Goal: Transaction & Acquisition: Book appointment/travel/reservation

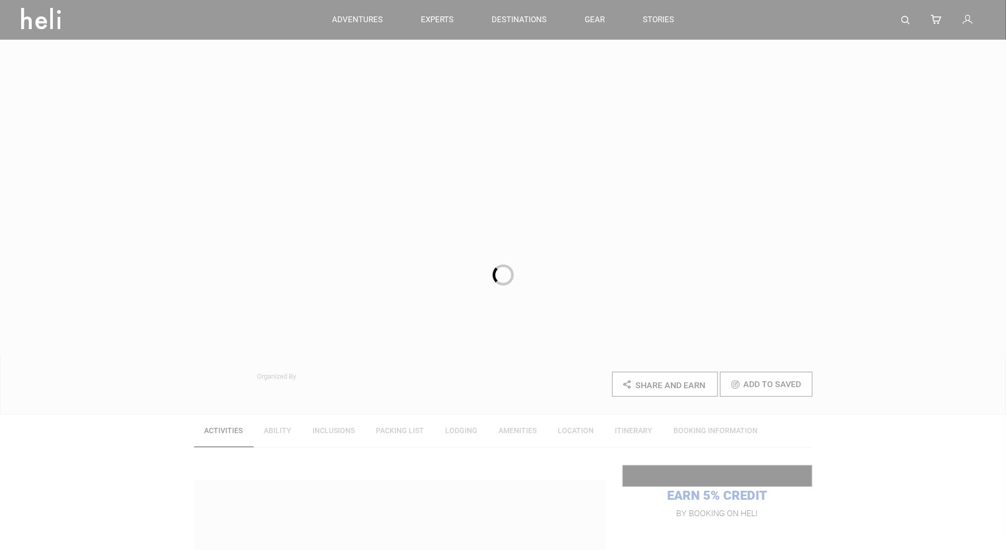
click at [101, 99] on div at bounding box center [503, 275] width 1006 height 550
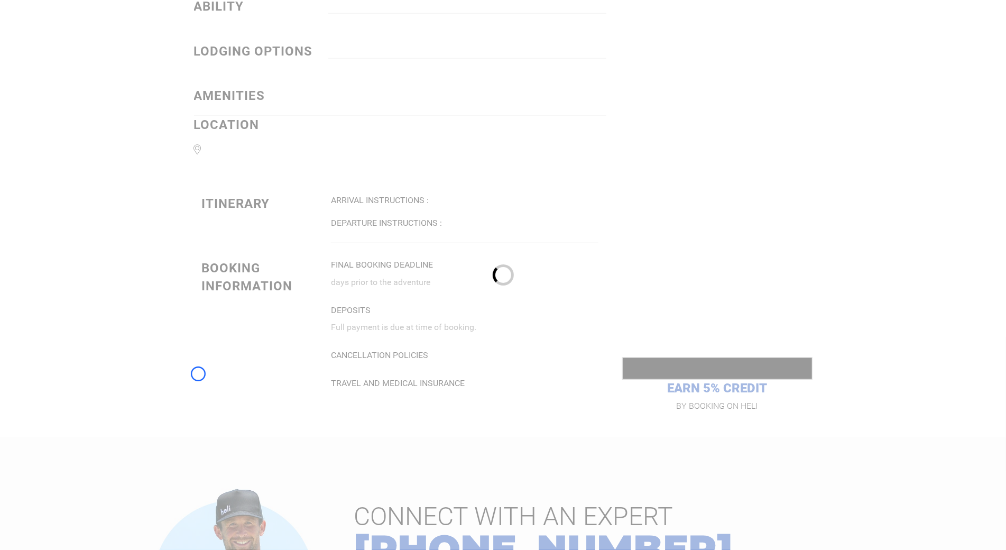
scroll to position [893, 0]
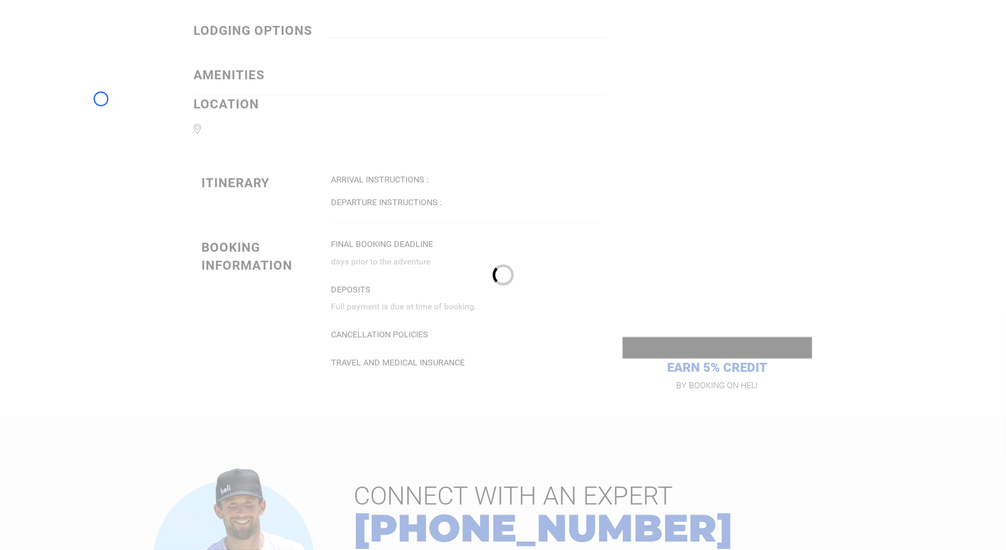
click at [101, 99] on div at bounding box center [503, 275] width 1006 height 550
click at [90, 72] on div at bounding box center [503, 275] width 1006 height 550
click at [85, 79] on div at bounding box center [503, 275] width 1006 height 550
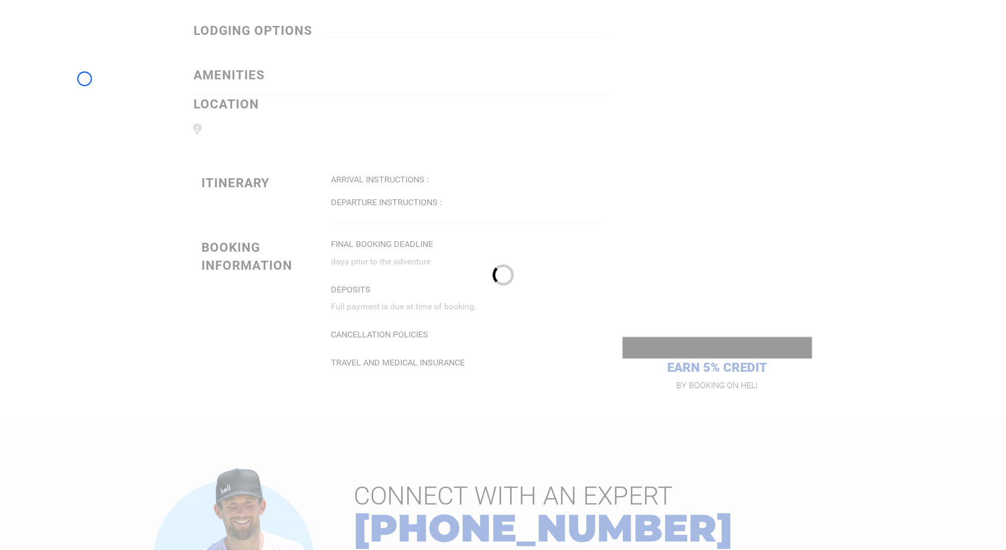
scroll to position [1311, 0]
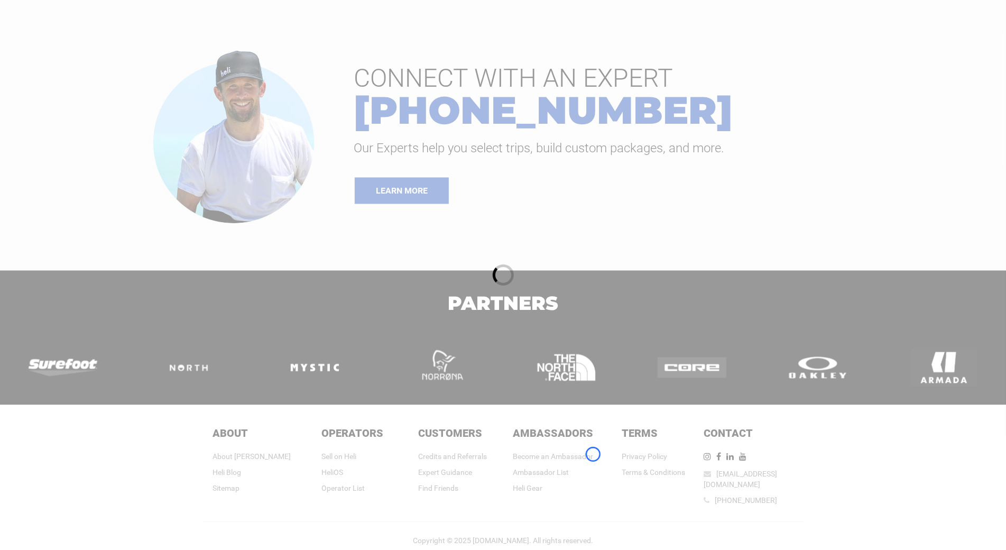
click at [593, 454] on div at bounding box center [503, 275] width 1006 height 550
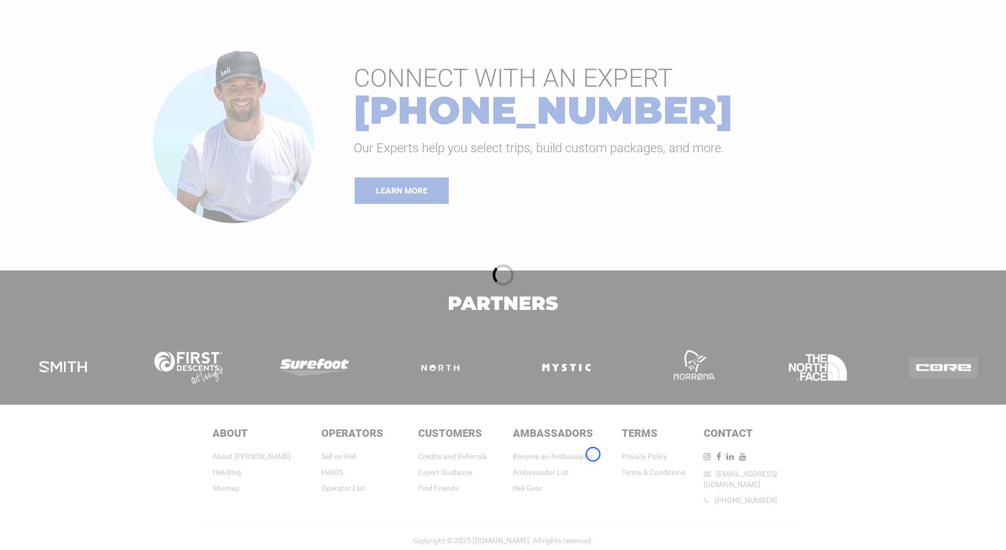
click at [593, 454] on div at bounding box center [503, 275] width 1006 height 550
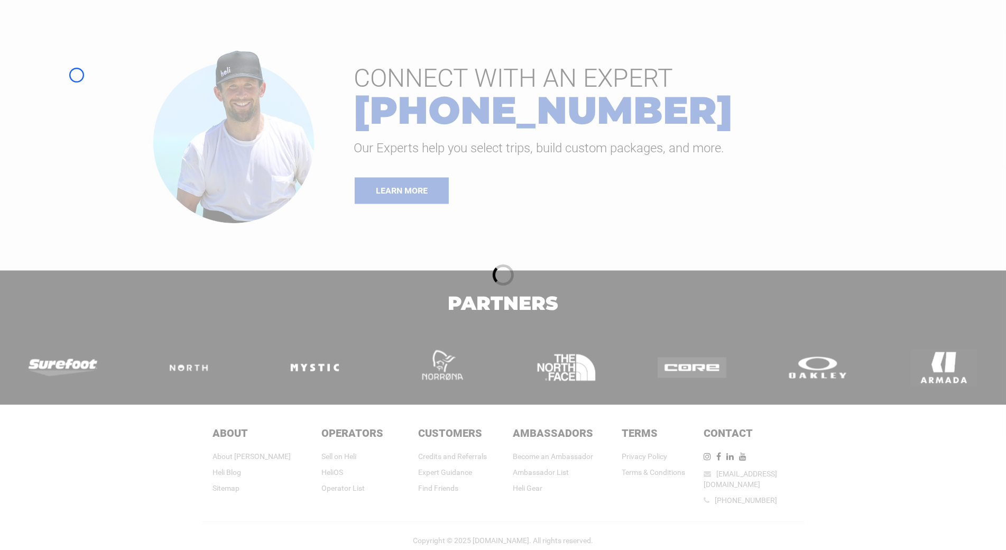
click at [77, 75] on div at bounding box center [503, 275] width 1006 height 550
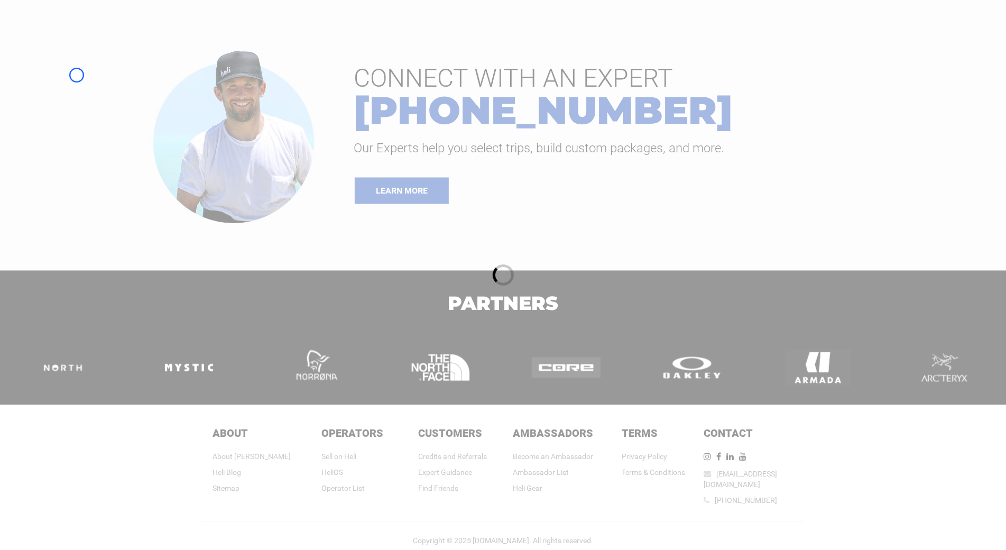
click at [60, 69] on div at bounding box center [503, 275] width 1006 height 550
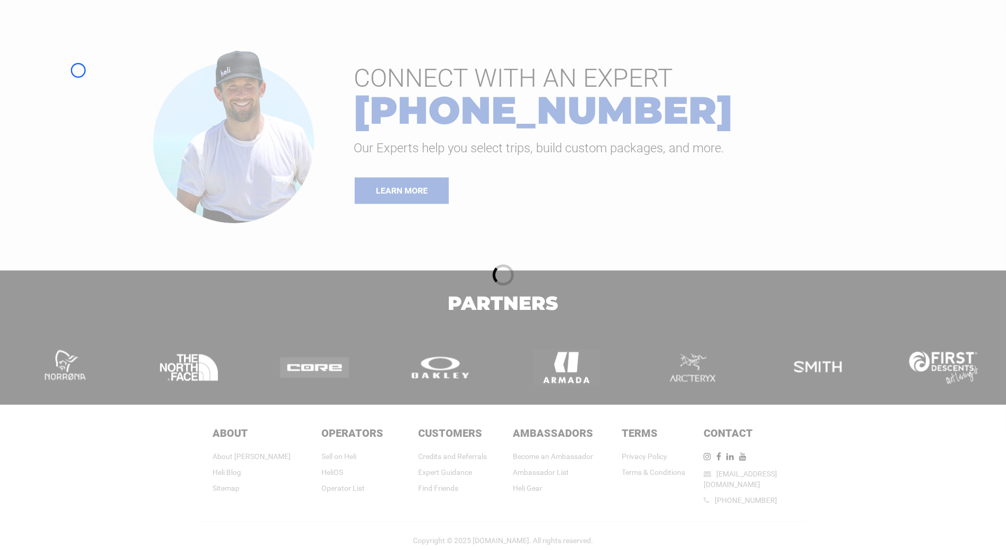
click at [78, 70] on div at bounding box center [503, 275] width 1006 height 550
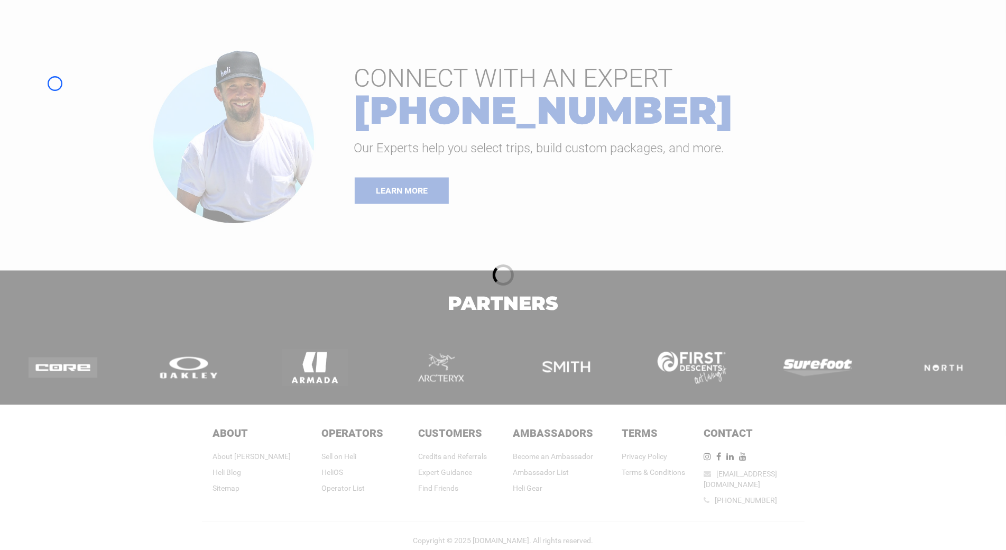
click at [55, 84] on div at bounding box center [503, 275] width 1006 height 550
